Goal: Task Accomplishment & Management: Manage account settings

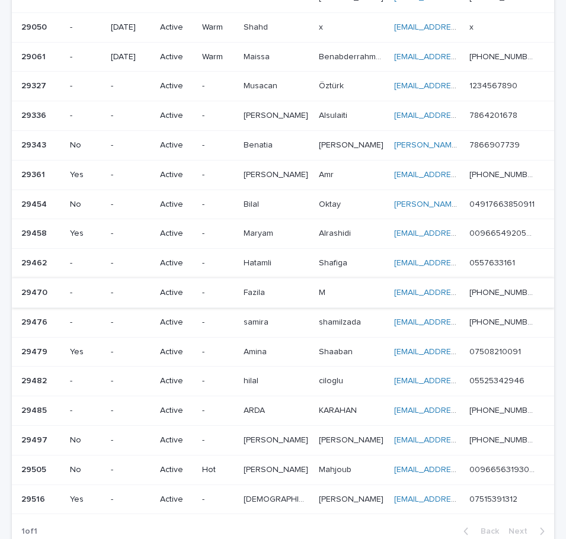
scroll to position [405, 0]
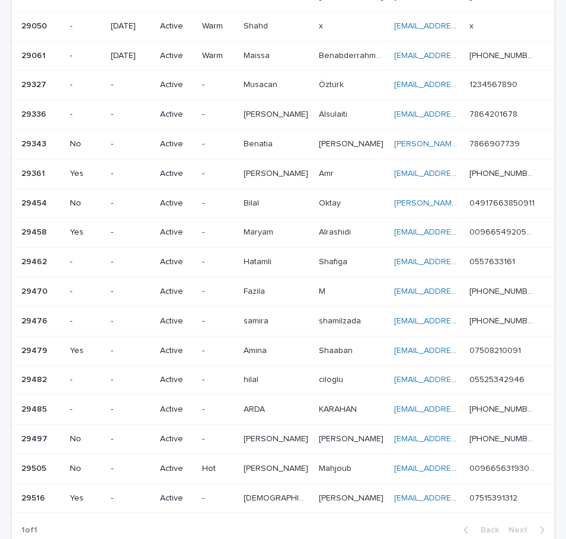
click at [238, 155] on td "-" at bounding box center [217, 144] width 41 height 30
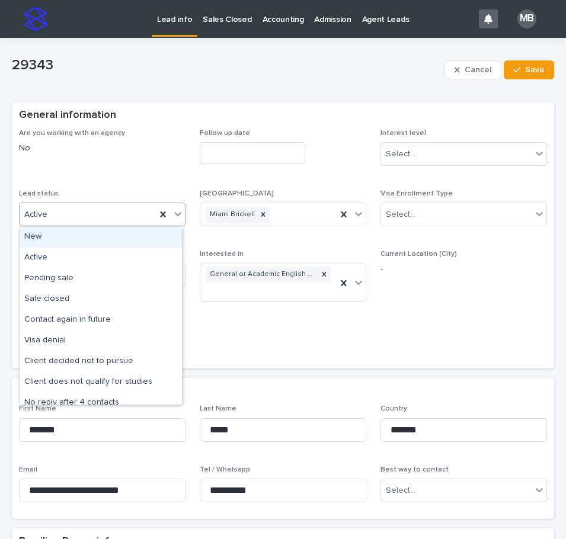
click at [180, 216] on icon at bounding box center [178, 214] width 12 height 12
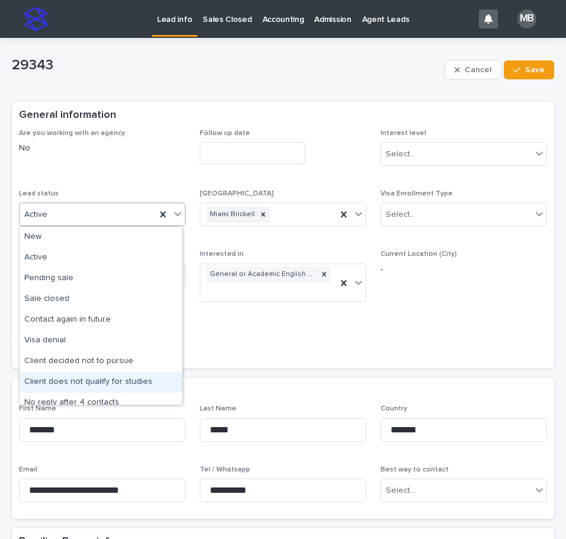
scroll to position [59, 0]
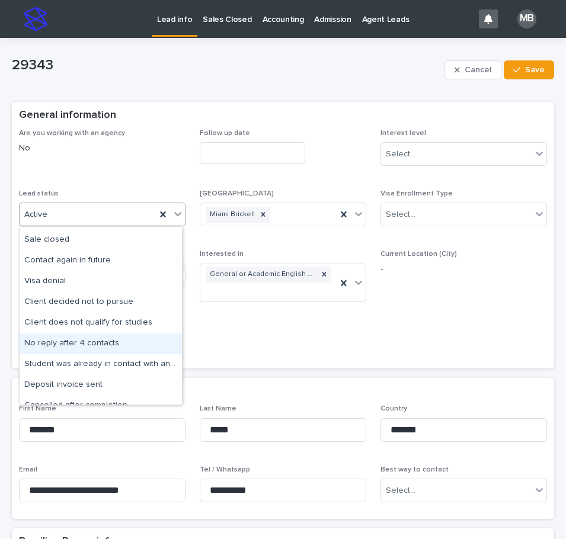
click at [124, 338] on div "No reply after 4 contacts" at bounding box center [101, 344] width 162 height 21
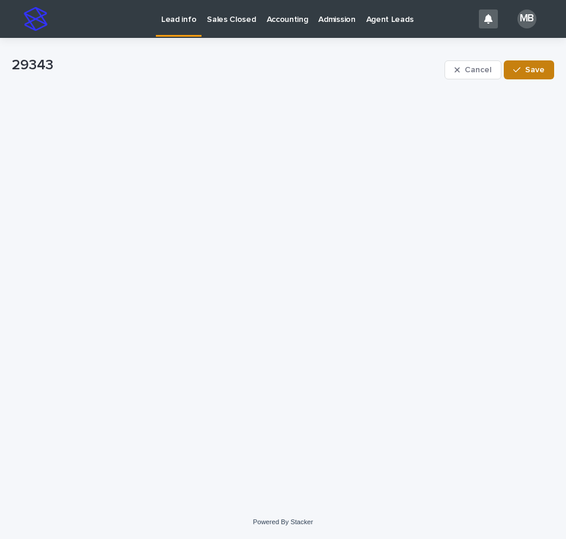
click at [536, 75] on button "Save" at bounding box center [529, 69] width 50 height 19
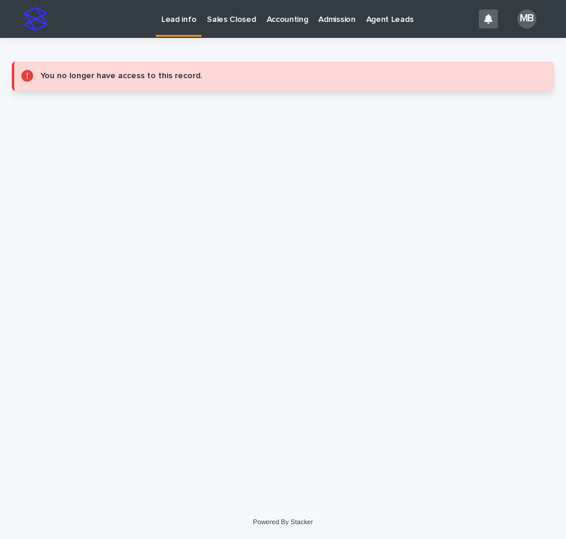
click at [187, 16] on p "Lead info" at bounding box center [178, 12] width 35 height 25
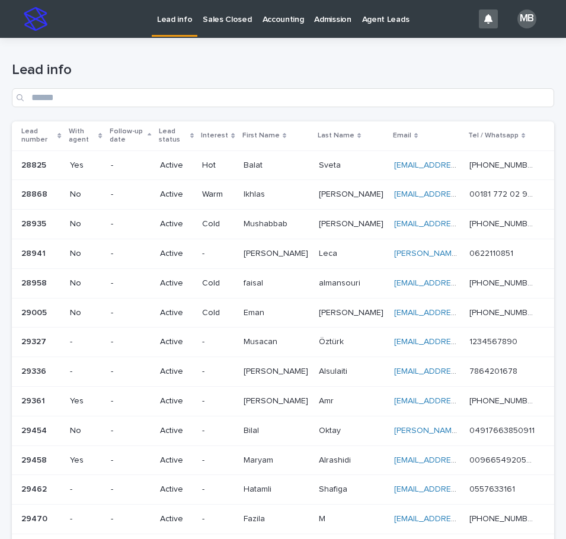
click at [60, 131] on div "Lead number" at bounding box center [41, 136] width 40 height 22
click at [149, 69] on h1 "Lead info" at bounding box center [283, 70] width 542 height 17
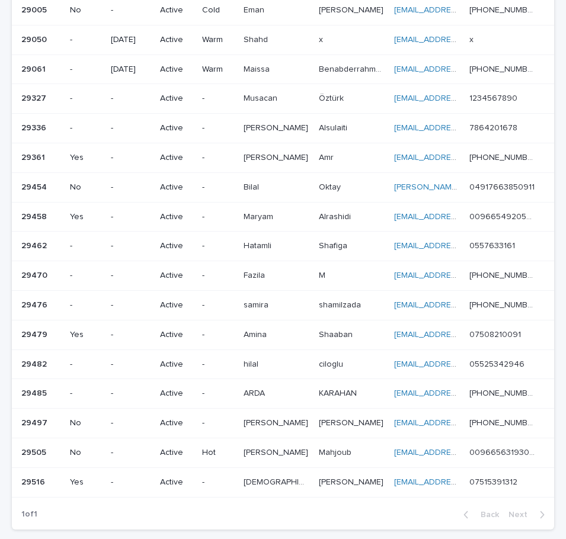
scroll to position [415, 0]
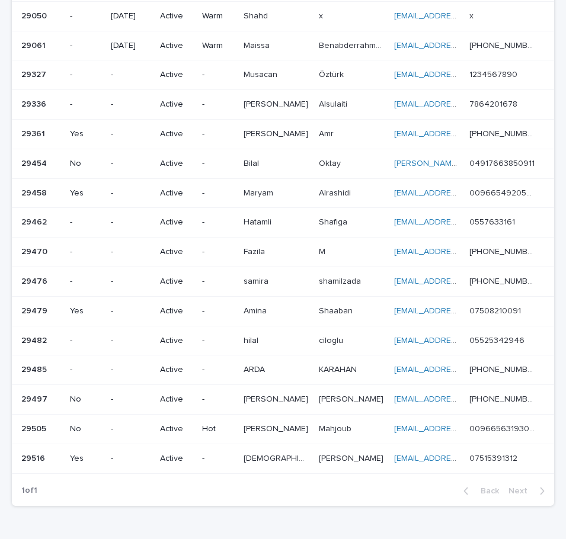
click at [274, 102] on p "[PERSON_NAME]" at bounding box center [277, 103] width 67 height 12
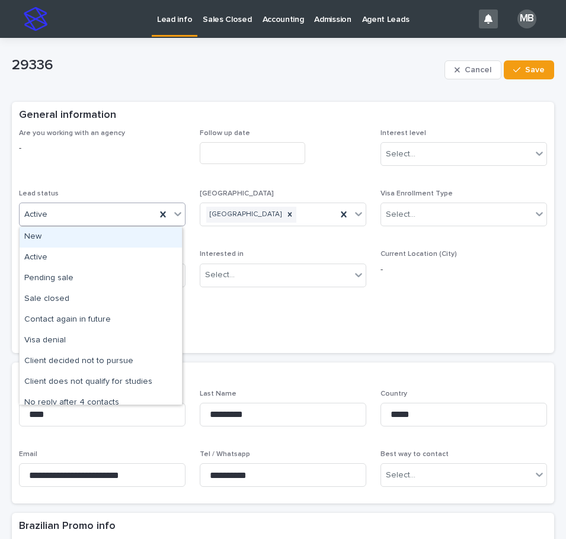
click at [177, 218] on icon at bounding box center [178, 214] width 12 height 12
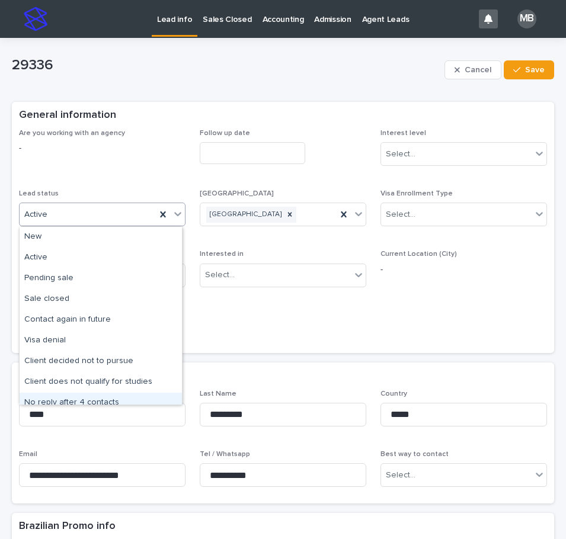
click at [127, 401] on div "No reply after 4 contacts" at bounding box center [101, 403] width 162 height 21
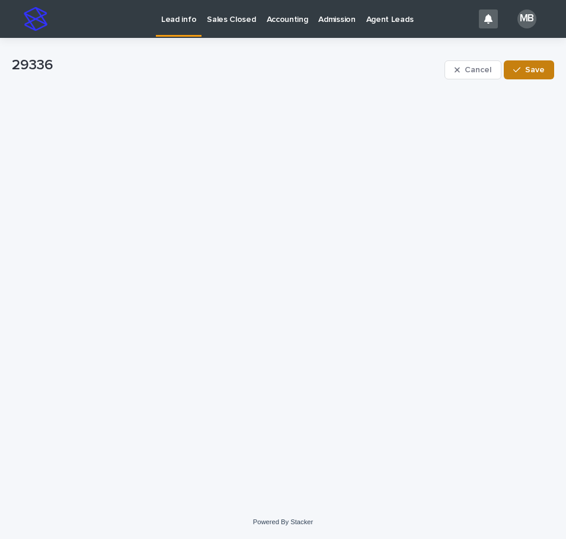
click at [529, 71] on span "Save" at bounding box center [535, 70] width 20 height 8
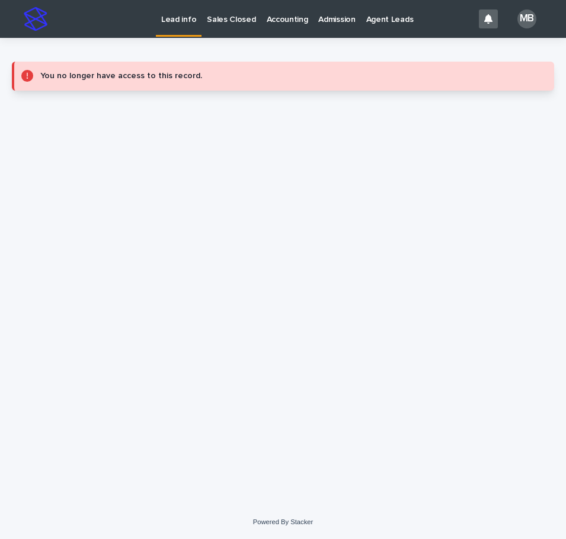
click at [188, 20] on p "Lead info" at bounding box center [178, 12] width 35 height 25
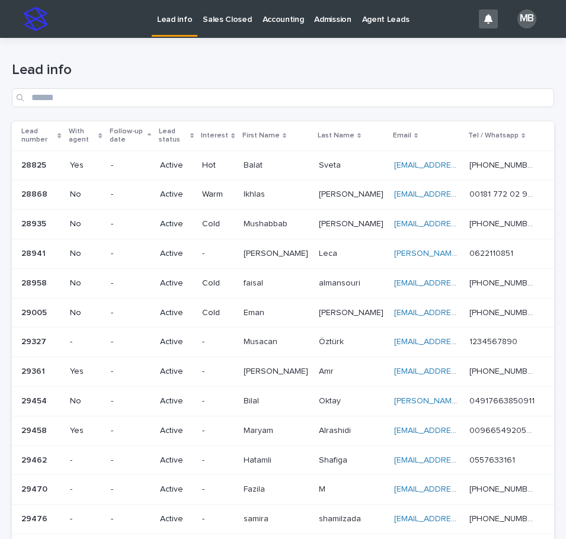
click at [55, 133] on p "Lead number" at bounding box center [37, 136] width 33 height 22
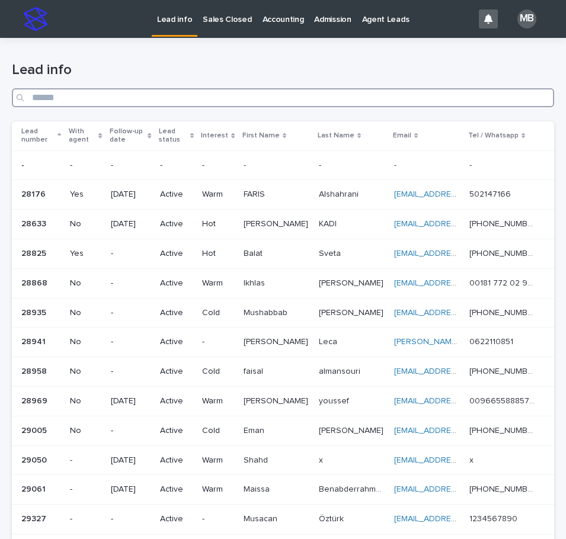
click at [145, 88] on input "Search" at bounding box center [283, 97] width 542 height 19
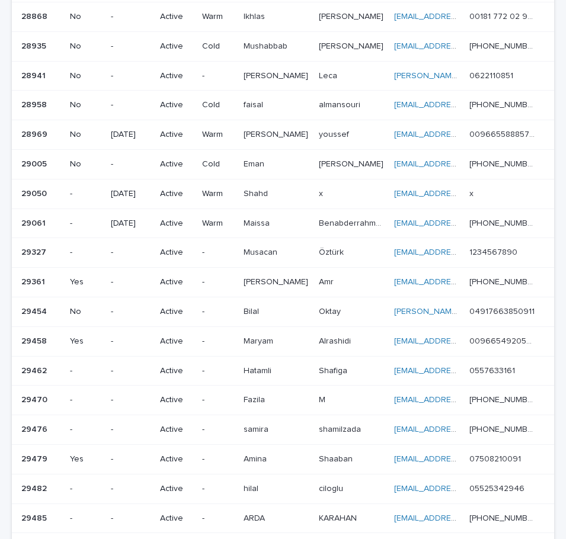
scroll to position [238, 0]
click at [352, 249] on p at bounding box center [352, 252] width 66 height 10
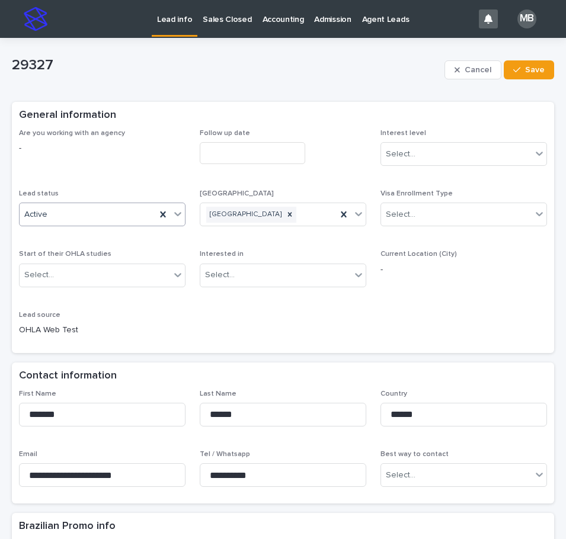
click at [178, 207] on div at bounding box center [178, 213] width 14 height 21
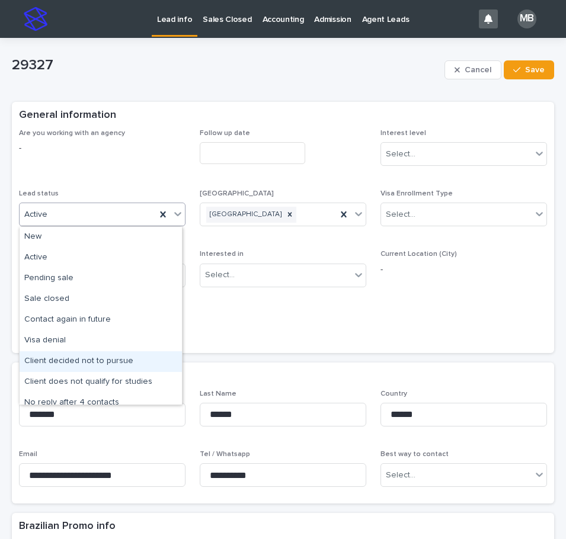
scroll to position [59, 0]
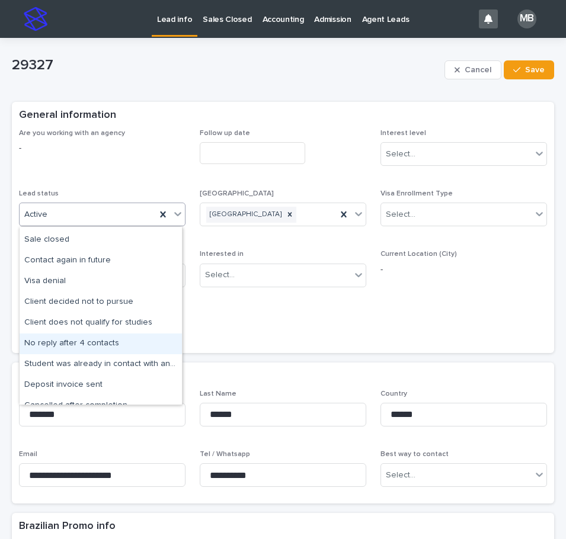
click at [110, 347] on div "No reply after 4 contacts" at bounding box center [101, 344] width 162 height 21
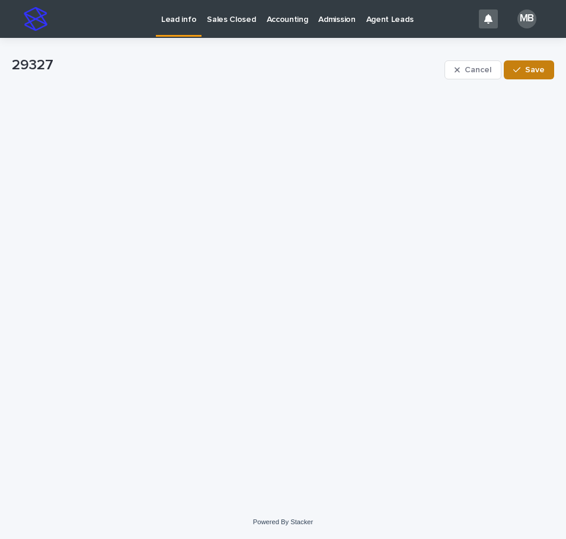
click at [524, 75] on button "Save" at bounding box center [529, 69] width 50 height 19
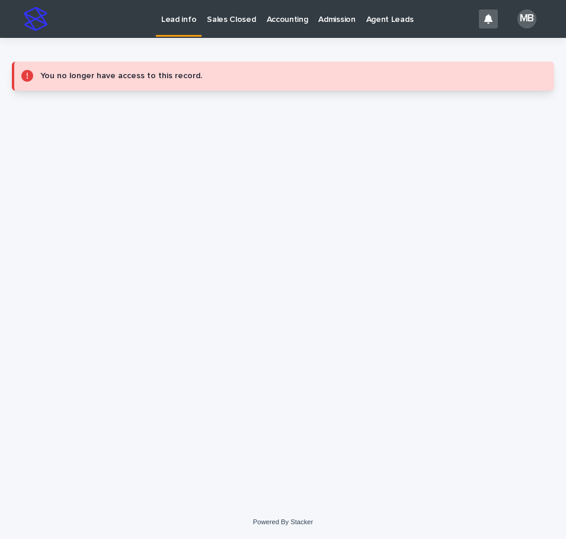
click at [179, 24] on p "Lead info" at bounding box center [178, 12] width 35 height 25
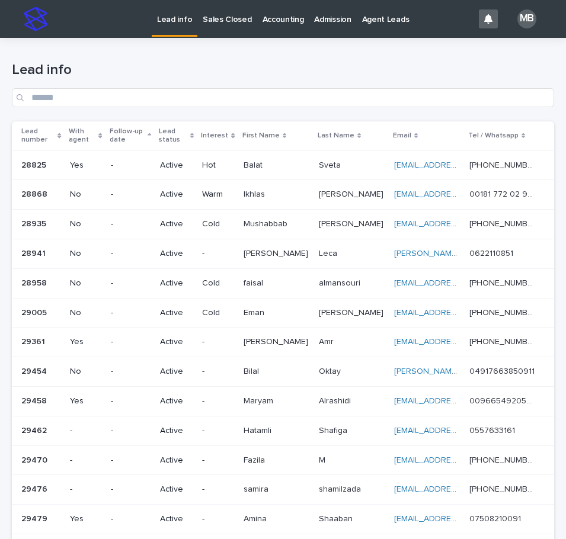
drag, startPoint x: 64, startPoint y: 130, endPoint x: 175, endPoint y: 84, distance: 120.8
click at [62, 131] on div "Lead number" at bounding box center [41, 136] width 40 height 22
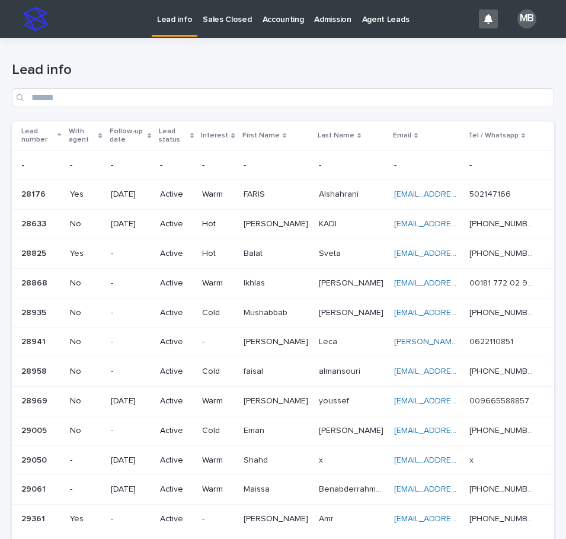
click at [175, 84] on div "Lead info" at bounding box center [283, 85] width 542 height 46
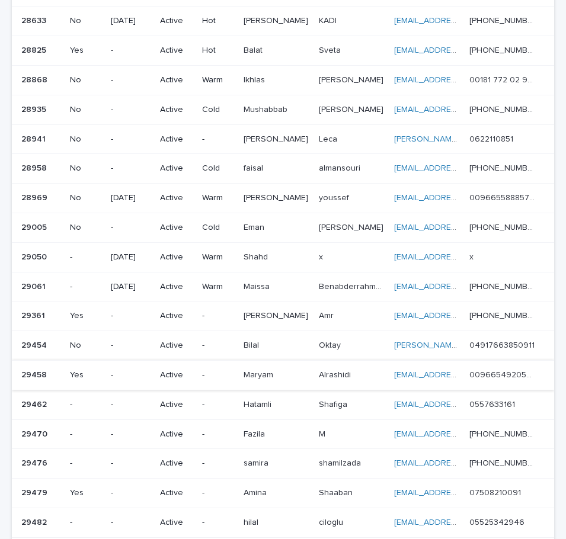
scroll to position [164, 0]
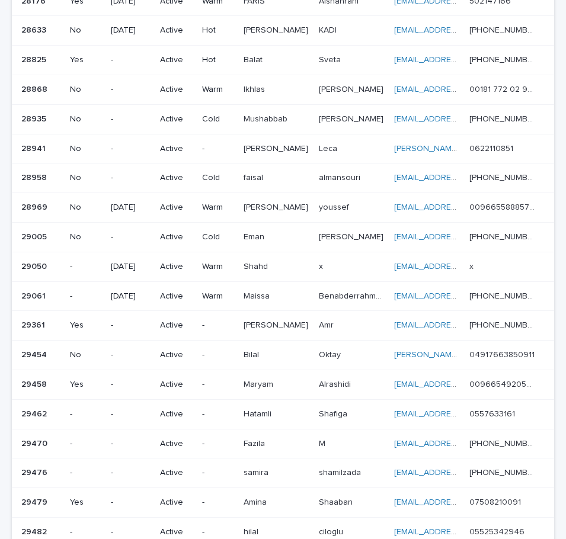
click at [289, 210] on p at bounding box center [277, 208] width 66 height 10
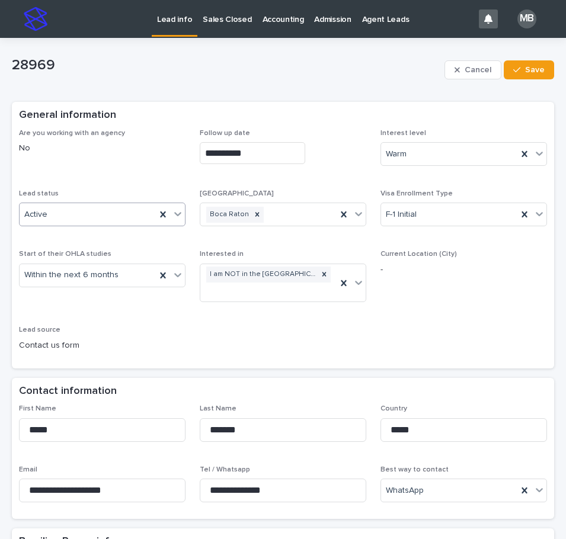
click at [176, 222] on div at bounding box center [178, 213] width 14 height 21
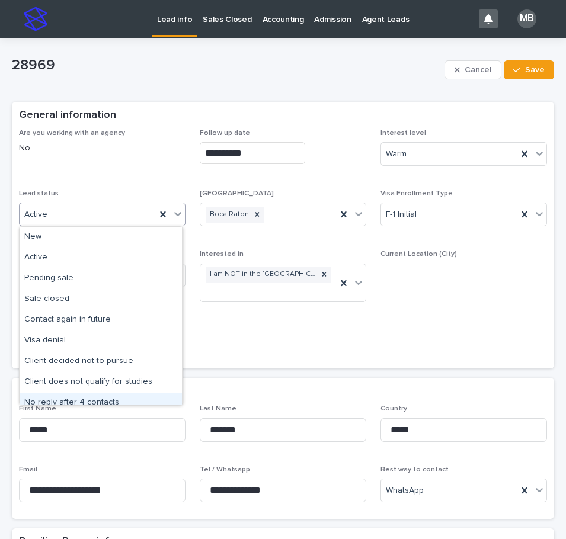
click at [122, 404] on div "No reply after 4 contacts" at bounding box center [101, 403] width 162 height 21
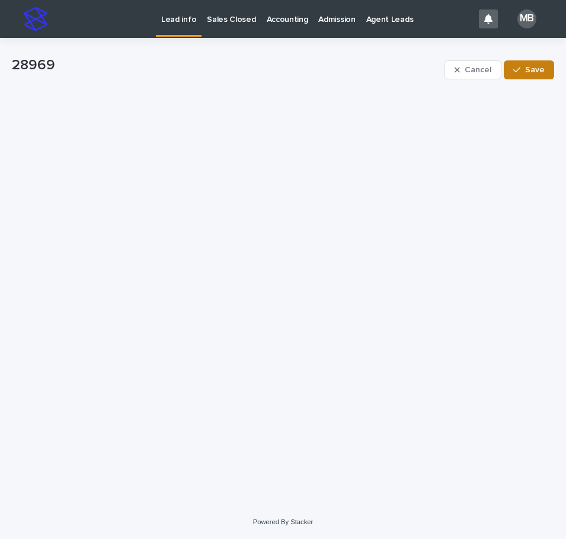
click at [544, 68] on span "Save" at bounding box center [535, 70] width 20 height 8
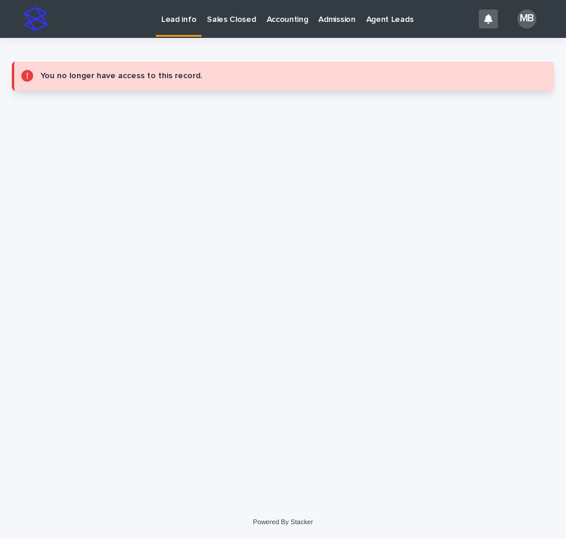
click at [181, 18] on p "Lead info" at bounding box center [178, 12] width 35 height 25
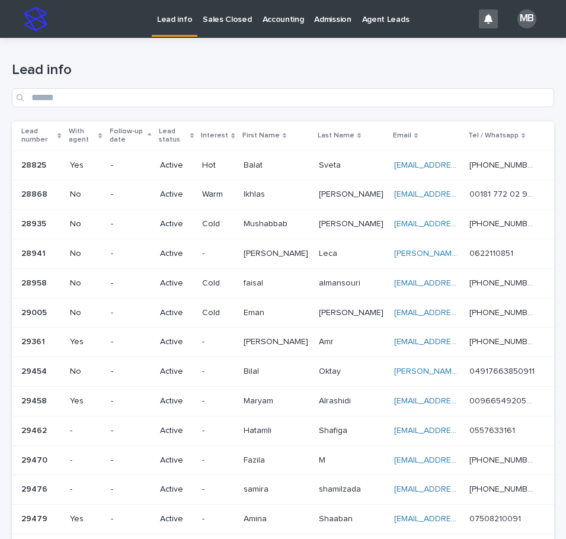
click at [59, 130] on div "Lead number" at bounding box center [41, 136] width 40 height 22
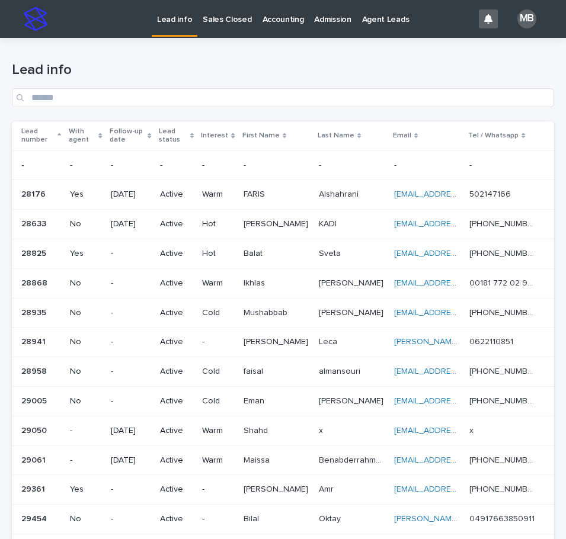
drag, startPoint x: 235, startPoint y: 79, endPoint x: 248, endPoint y: 73, distance: 13.5
click at [236, 79] on div "Lead info" at bounding box center [283, 85] width 542 height 46
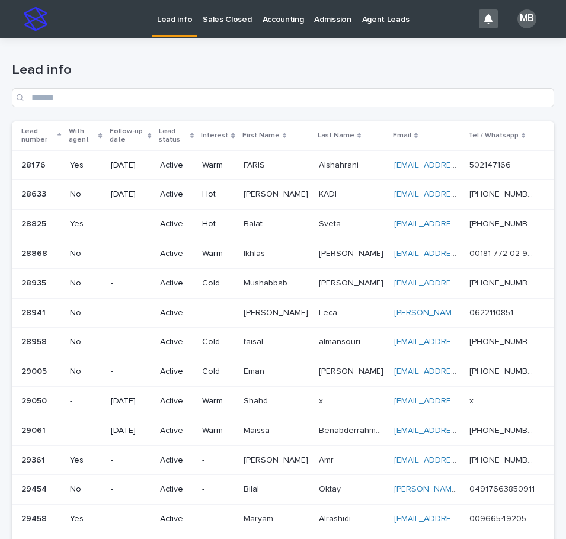
click at [217, 27] on link "Sales Closed" at bounding box center [226, 18] width 59 height 37
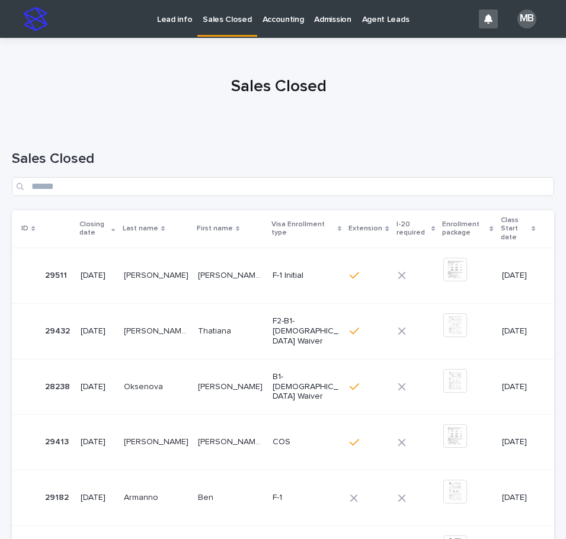
click at [176, 21] on p "Lead info" at bounding box center [174, 12] width 35 height 25
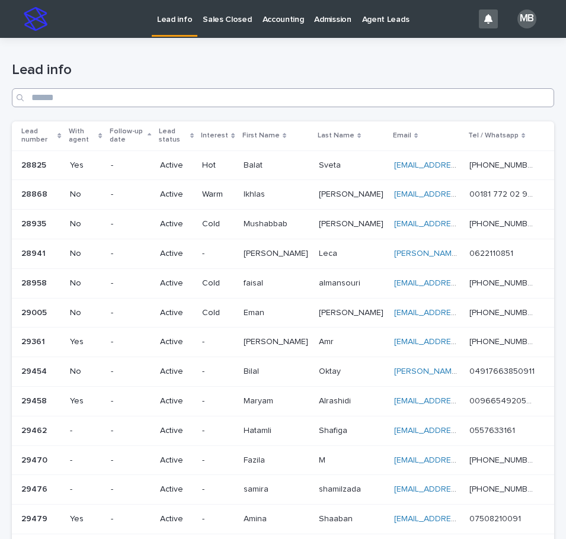
drag, startPoint x: 103, startPoint y: 127, endPoint x: 171, endPoint y: 107, distance: 70.7
click at [103, 128] on div "With agent" at bounding box center [86, 136] width 34 height 22
click at [258, 80] on div "Lead info" at bounding box center [283, 85] width 542 height 46
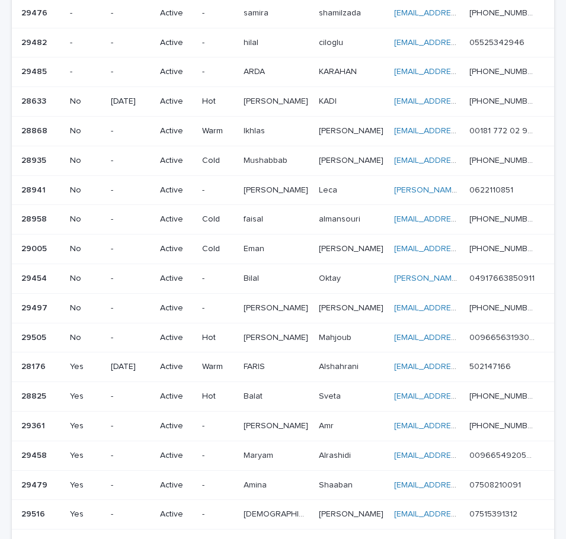
scroll to position [89, 0]
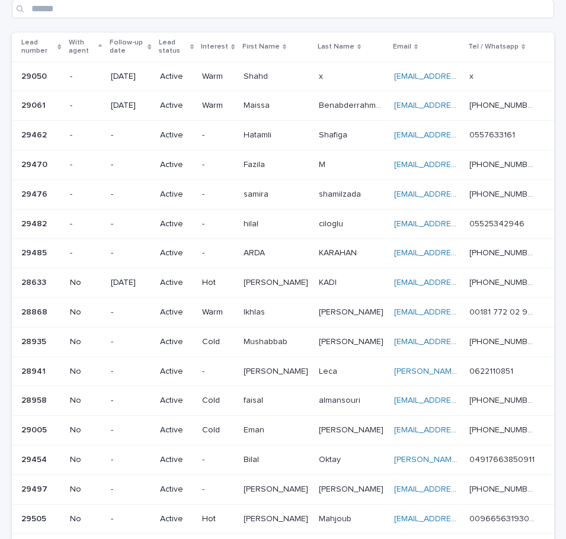
click at [61, 46] on icon at bounding box center [59, 46] width 4 height 5
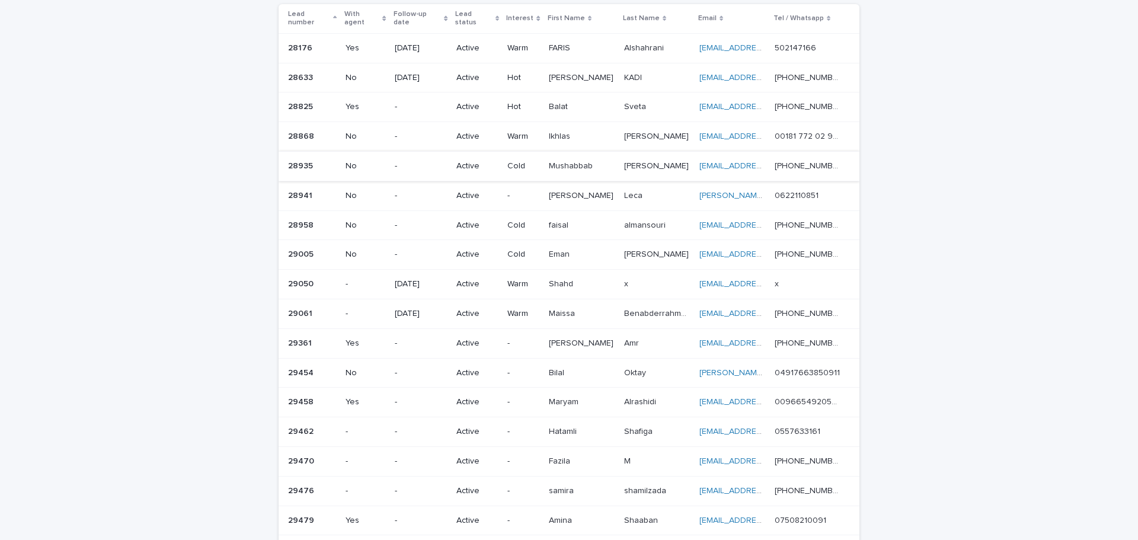
scroll to position [89, 0]
drag, startPoint x: 261, startPoint y: 9, endPoint x: 901, endPoint y: 399, distance: 750.2
click at [565, 399] on div "Loading... Saving… Loading... Saving… Lead info Lead number With agent Follow-u…" at bounding box center [569, 367] width 1138 height 836
click at [565, 398] on div "Loading... Saving… Loading... Saving… Lead info Lead number With agent Follow-u…" at bounding box center [569, 367] width 1138 height 836
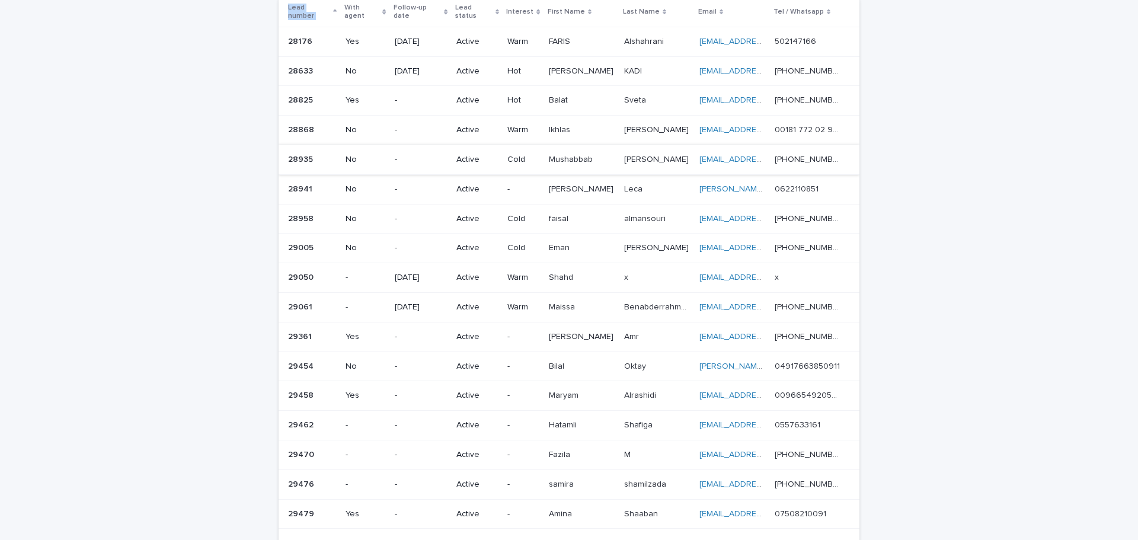
scroll to position [84, 0]
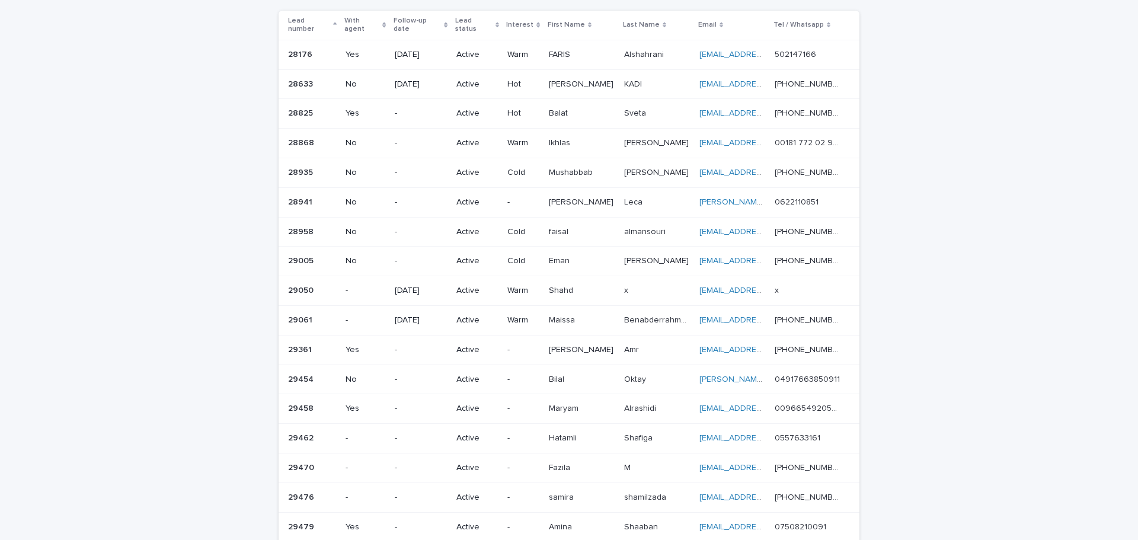
drag, startPoint x: 270, startPoint y: 6, endPoint x: 995, endPoint y: 426, distance: 838.1
click at [565, 426] on div "Loading... Saving… Loading... Saving… Lead info Lead number With agent Follow-u…" at bounding box center [569, 372] width 1138 height 836
click at [565, 396] on div "Loading... Saving… Loading... Saving… Lead info Lead number With agent Follow-u…" at bounding box center [569, 372] width 1138 height 836
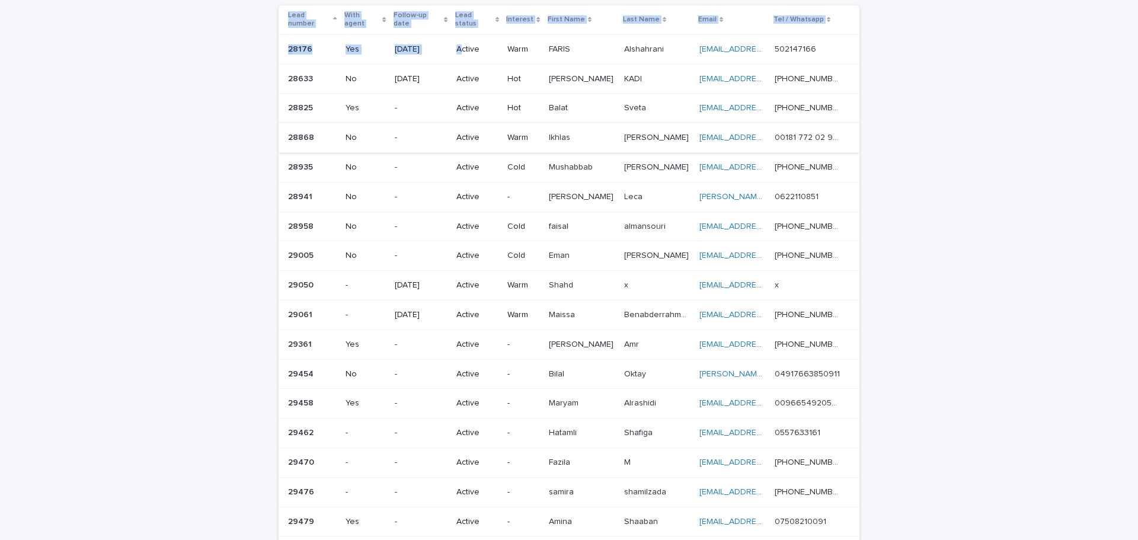
scroll to position [88, 0]
drag, startPoint x: 267, startPoint y: 8, endPoint x: 898, endPoint y: 325, distance: 706.2
click at [565, 363] on div "Loading... Saving… Loading... Saving… Lead info Lead number With agent Follow-u…" at bounding box center [569, 368] width 1138 height 836
click at [565, 204] on div "Loading... Saving… Loading... Saving… Lead info Lead number With agent Follow-u…" at bounding box center [569, 365] width 1138 height 836
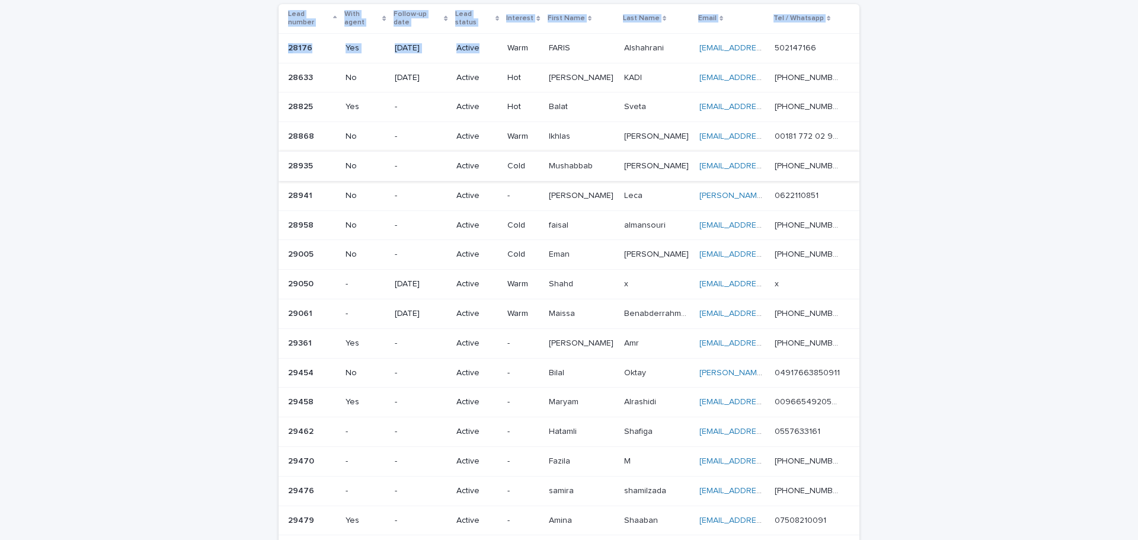
scroll to position [89, 0]
drag, startPoint x: 264, startPoint y: 4, endPoint x: 945, endPoint y: 308, distance: 746.1
click at [565, 308] on div "Loading... Saving… Loading... Saving… Lead info Lead number With agent Follow-u…" at bounding box center [569, 367] width 1138 height 836
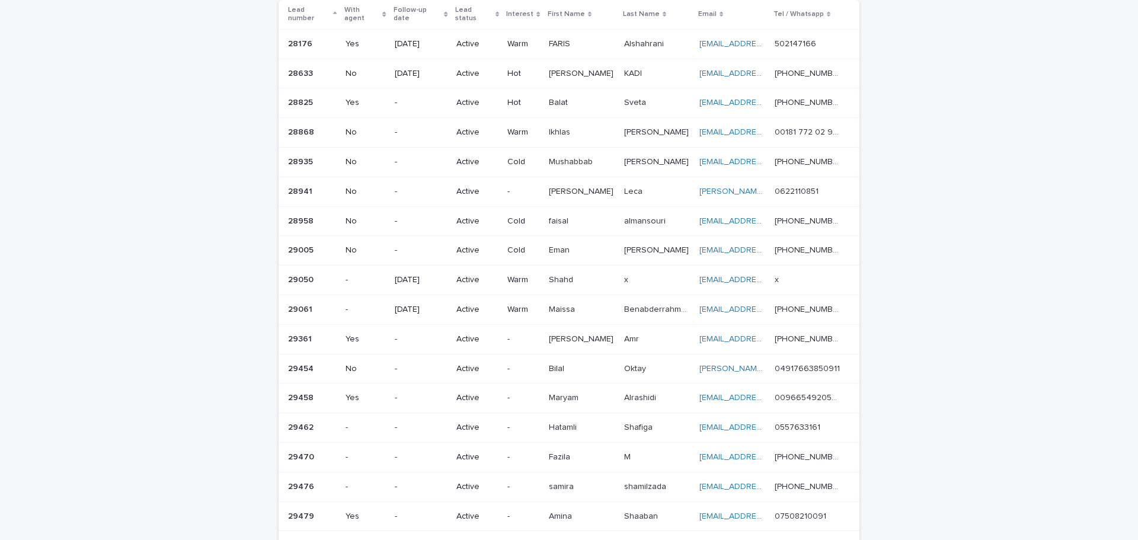
drag, startPoint x: 263, startPoint y: 5, endPoint x: 1001, endPoint y: 309, distance: 798.2
click at [565, 309] on div "Loading... Saving… Loading... Saving… Lead info Lead number With agent Follow-u…" at bounding box center [569, 361] width 1138 height 836
drag, startPoint x: 1001, startPoint y: 309, endPoint x: 1018, endPoint y: 300, distance: 18.8
click at [565, 309] on div "Loading... Saving… Loading... Saving… Lead info Lead number With agent Follow-u…" at bounding box center [569, 361] width 1138 height 836
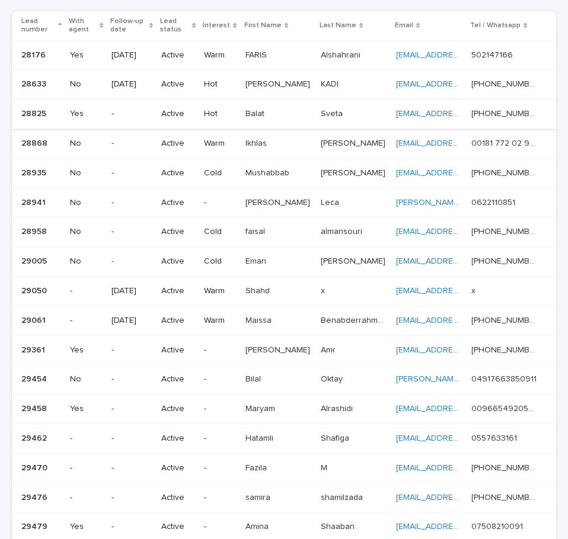
scroll to position [0, 0]
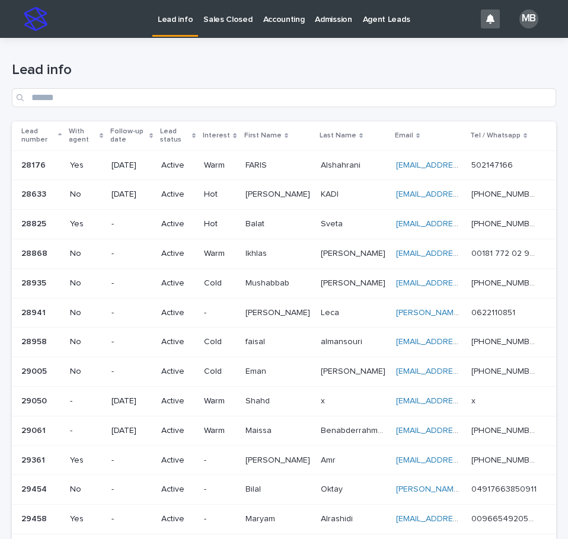
click at [216, 12] on p "Sales Closed" at bounding box center [227, 12] width 49 height 25
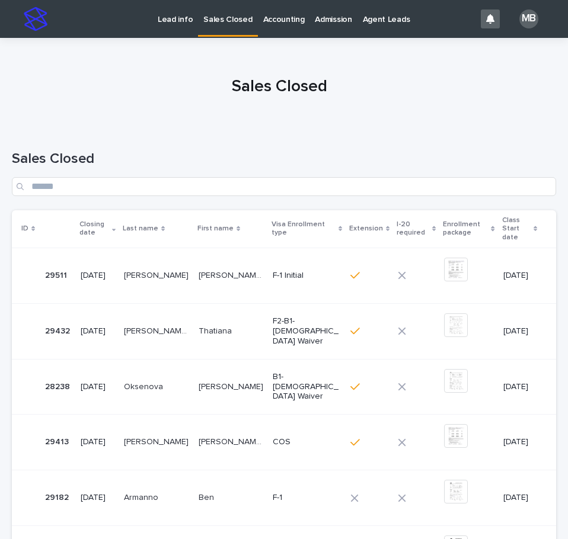
click at [181, 33] on link "Lead info" at bounding box center [175, 18] width 46 height 37
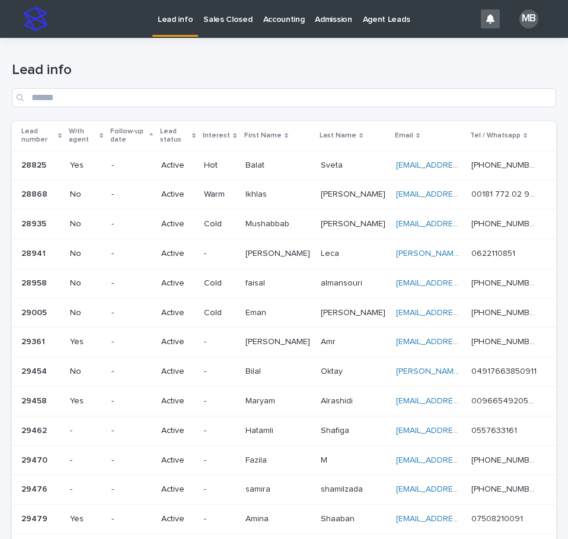
click at [151, 72] on h1 "Lead info" at bounding box center [284, 70] width 544 height 17
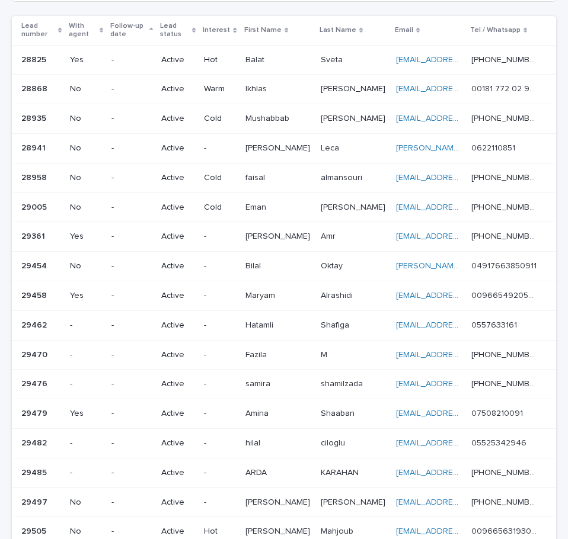
scroll to position [109, 0]
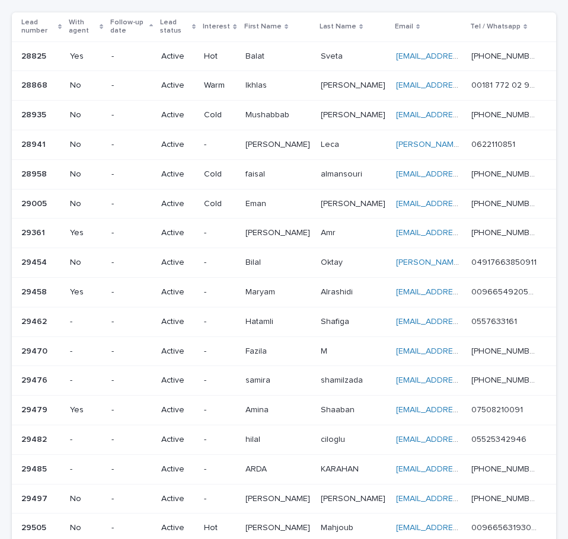
click at [557, 170] on div "Loading... Saving… Loading... Saving… Lead info Lead number With agent Follow-u…" at bounding box center [284, 360] width 568 height 863
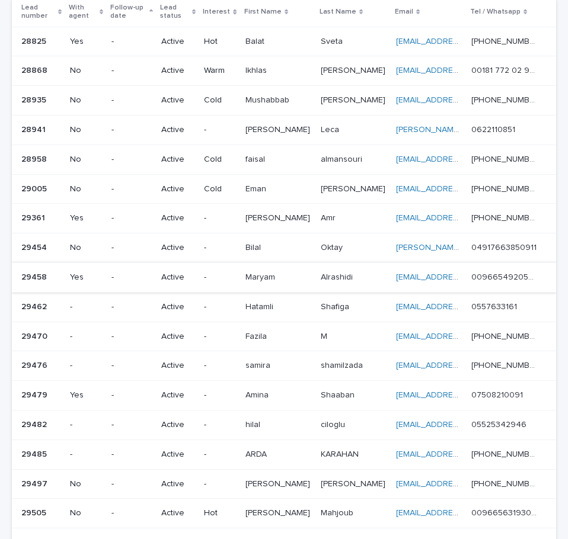
scroll to position [0, 0]
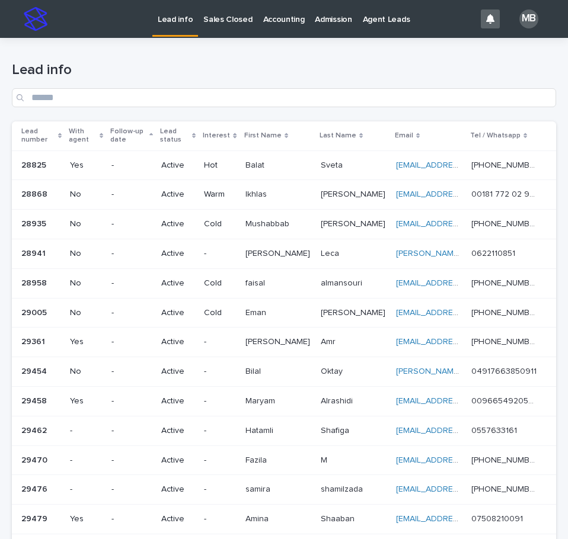
click at [235, 26] on link "Sales Closed" at bounding box center [227, 18] width 59 height 37
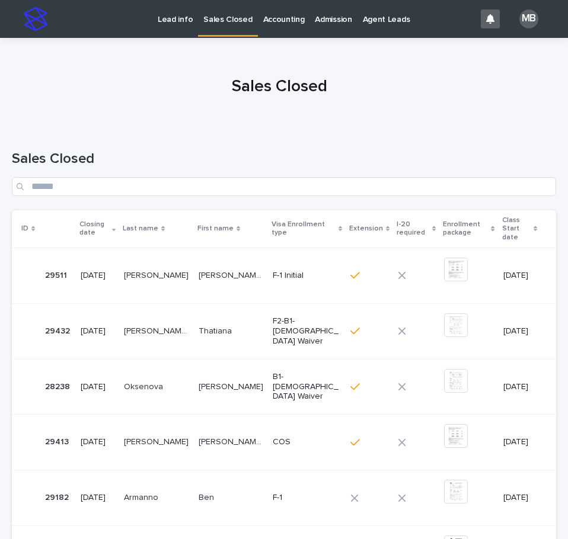
click at [184, 16] on p "Lead info" at bounding box center [175, 12] width 35 height 25
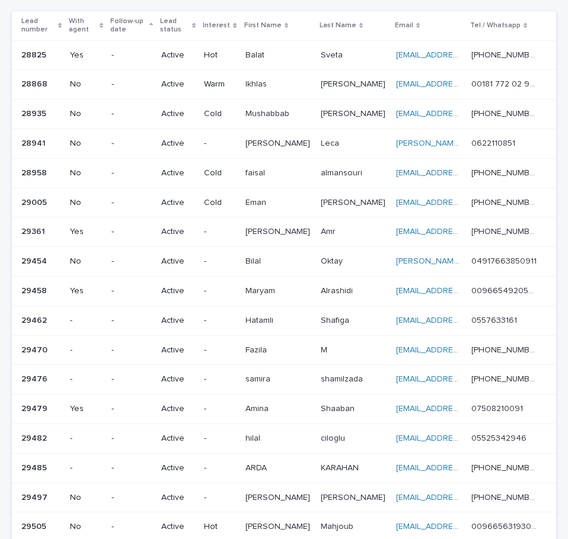
scroll to position [121, 0]
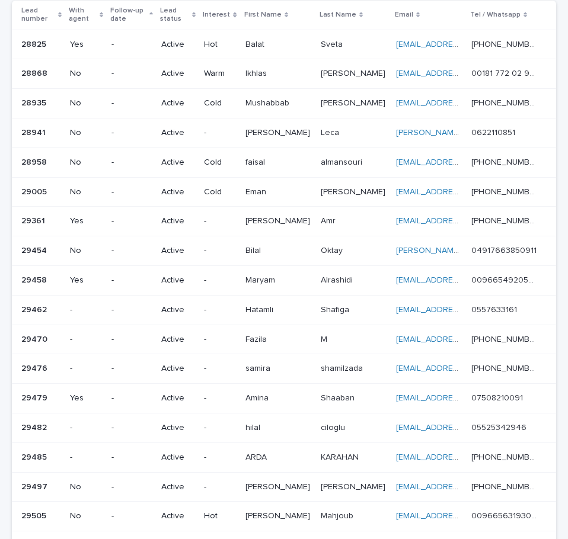
click at [61, 9] on div "Lead number" at bounding box center [41, 15] width 40 height 22
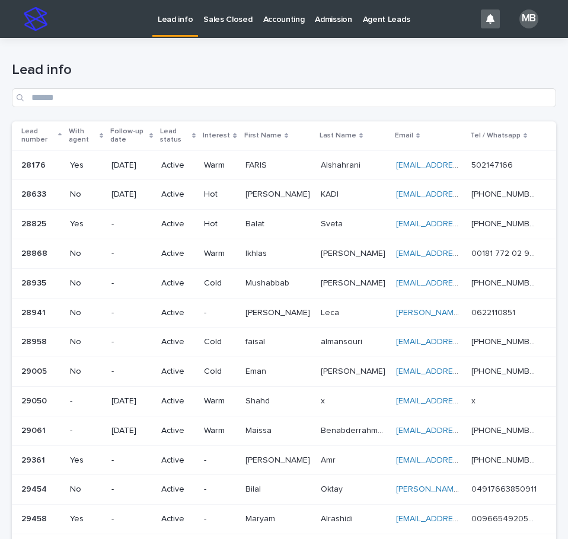
click at [217, 21] on p "Sales Closed" at bounding box center [227, 12] width 49 height 25
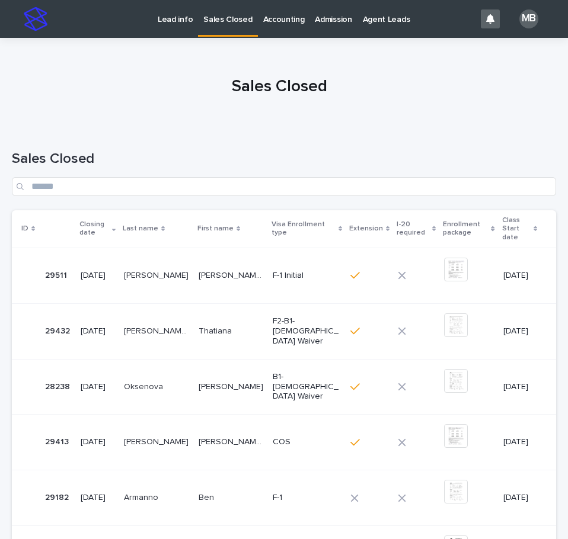
click at [182, 16] on p "Lead info" at bounding box center [175, 12] width 35 height 25
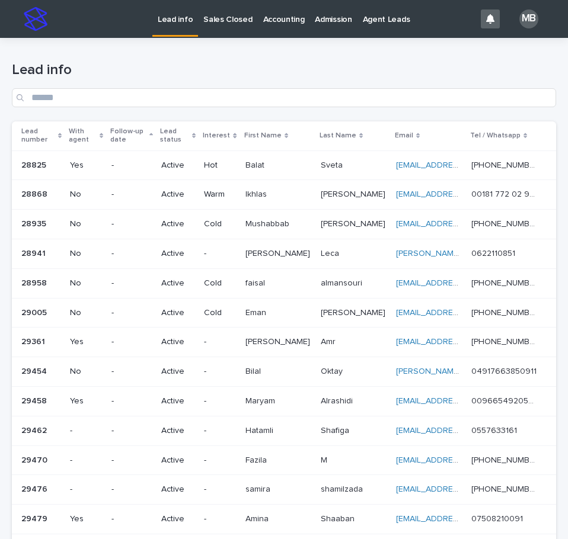
click at [472, 91] on input "Search" at bounding box center [284, 97] width 544 height 19
click at [60, 129] on div "Lead number" at bounding box center [41, 136] width 40 height 22
click at [207, 66] on h1 "Lead info" at bounding box center [284, 70] width 544 height 17
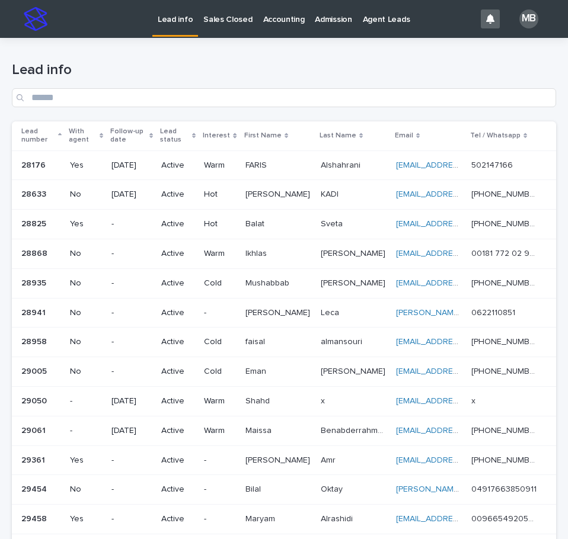
click at [226, 31] on link "Sales Closed" at bounding box center [227, 18] width 59 height 37
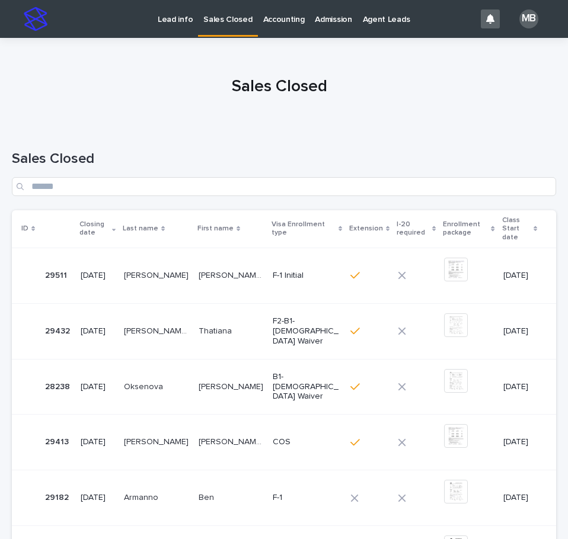
click at [185, 23] on p "Lead info" at bounding box center [175, 12] width 35 height 25
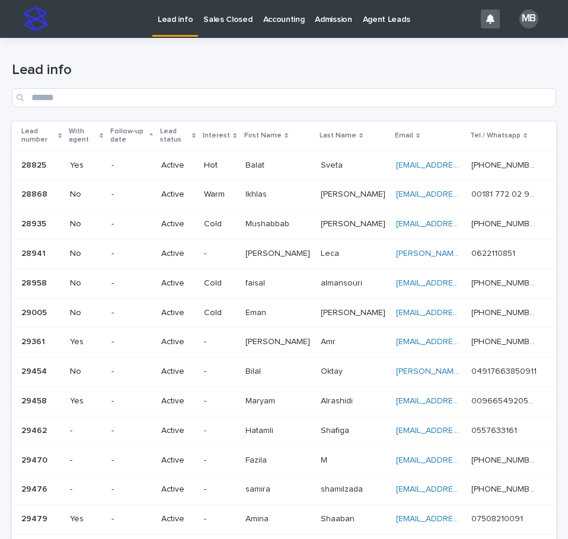
click at [55, 129] on p "Lead number" at bounding box center [38, 136] width 34 height 22
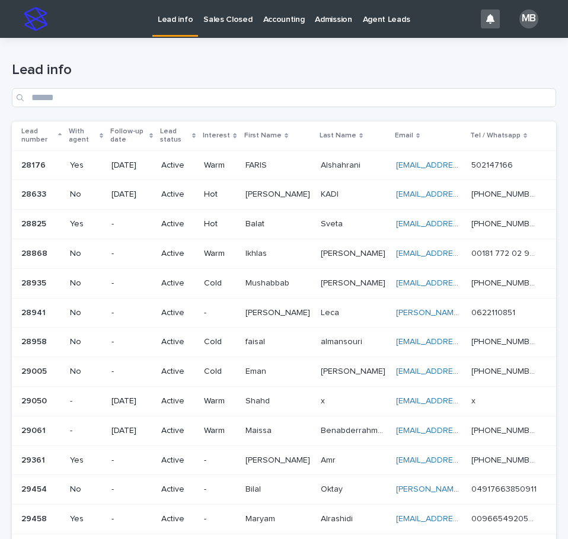
click at [243, 52] on div "Lead info" at bounding box center [284, 80] width 544 height 84
click at [212, 19] on p "Sales Closed" at bounding box center [227, 12] width 49 height 25
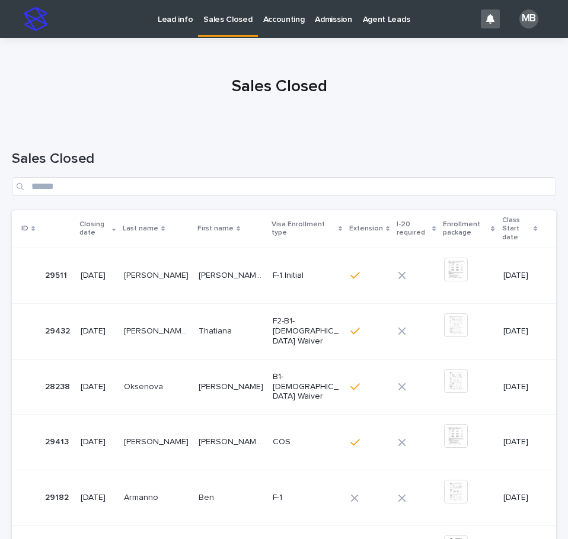
click at [172, 23] on p "Lead info" at bounding box center [175, 12] width 35 height 25
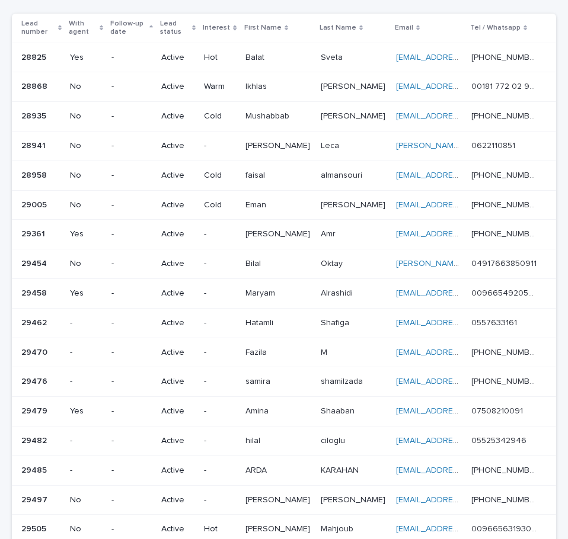
scroll to position [114, 0]
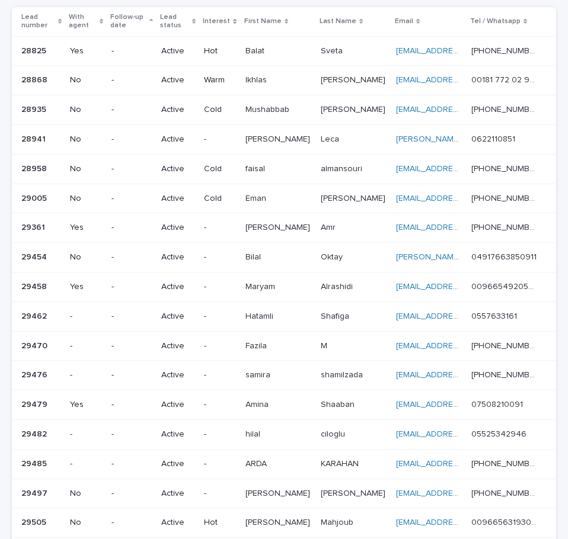
click at [59, 17] on div "Lead number" at bounding box center [41, 22] width 40 height 22
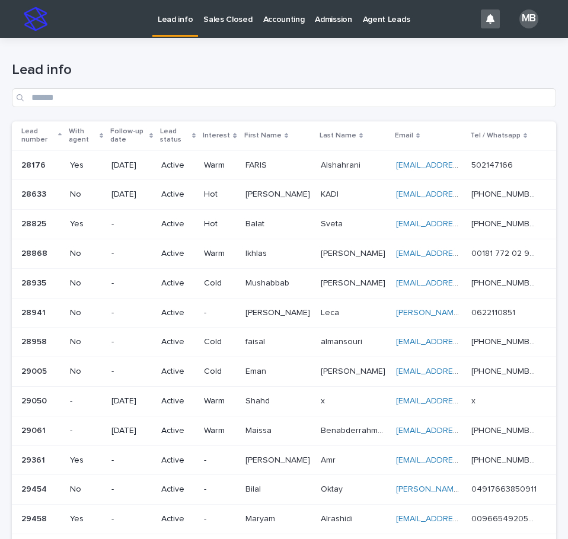
click at [217, 18] on p "Sales Closed" at bounding box center [227, 12] width 49 height 25
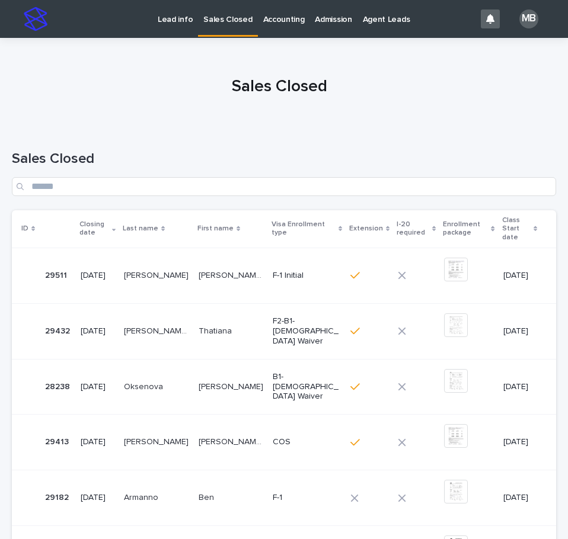
click at [190, 17] on p "Lead info" at bounding box center [175, 12] width 35 height 25
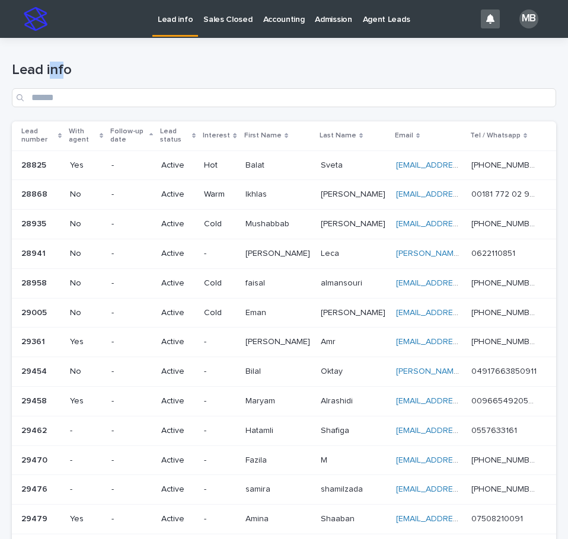
drag, startPoint x: 568, startPoint y: 334, endPoint x: 562, endPoint y: 322, distance: 13.8
click at [565, 333] on html "Lead info Sales Closed Accounting Admission Agent Leads MB Loading... Saving… L…" at bounding box center [284, 269] width 568 height 539
click at [495, 68] on h1 "Lead info" at bounding box center [284, 70] width 544 height 17
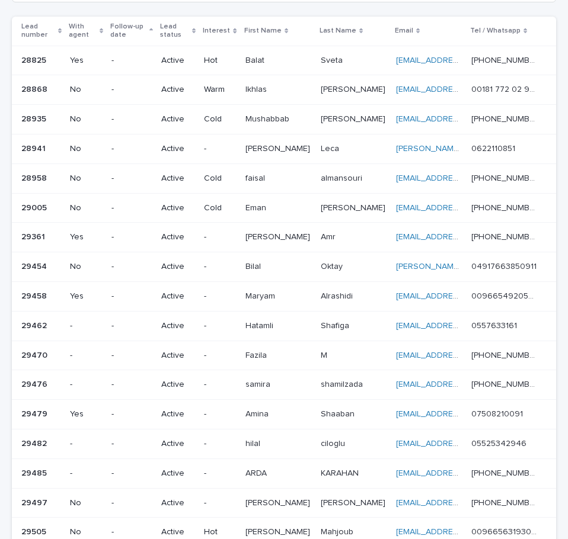
scroll to position [111, 0]
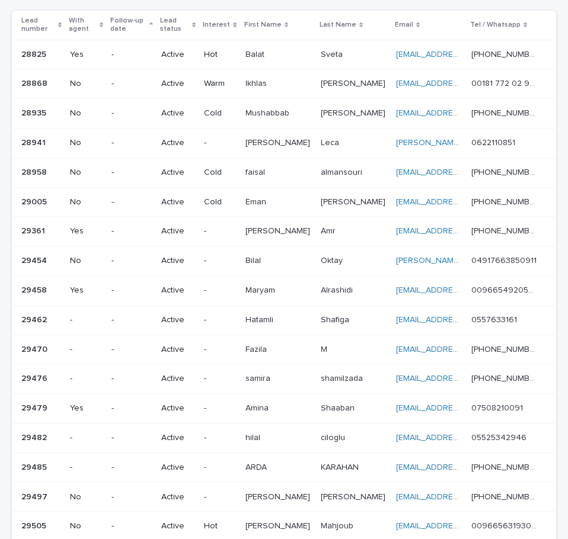
click at [62, 21] on div "Lead number" at bounding box center [41, 25] width 40 height 22
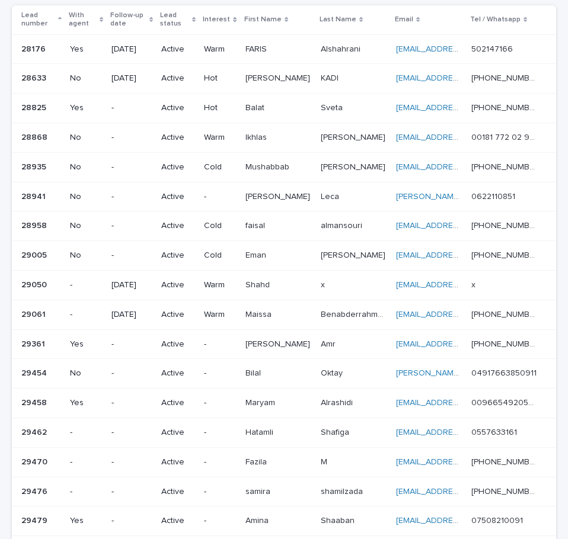
scroll to position [110, 0]
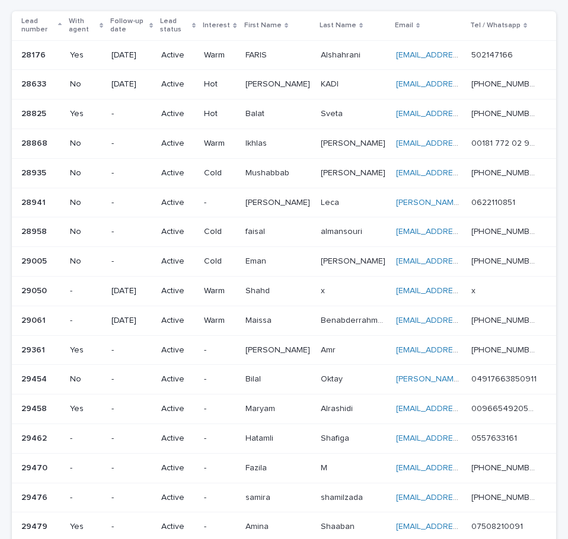
drag, startPoint x: 7, startPoint y: 7, endPoint x: 568, endPoint y: 284, distance: 625.9
click at [565, 284] on html "Lead info Sales Closed Accounting Admission Agent Leads MB Loading... Saving… L…" at bounding box center [284, 269] width 568 height 539
click at [556, 266] on div "Loading... Saving… Loading... Saving… Lead info Lead number With agent Follow-u…" at bounding box center [284, 359] width 568 height 863
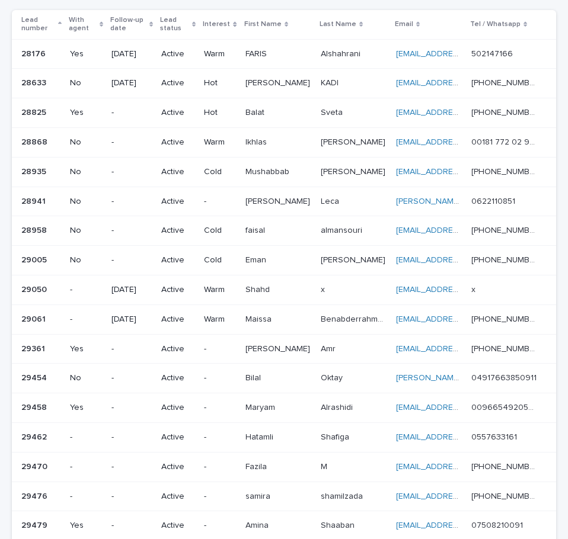
scroll to position [113, 0]
